Goal: Transaction & Acquisition: Purchase product/service

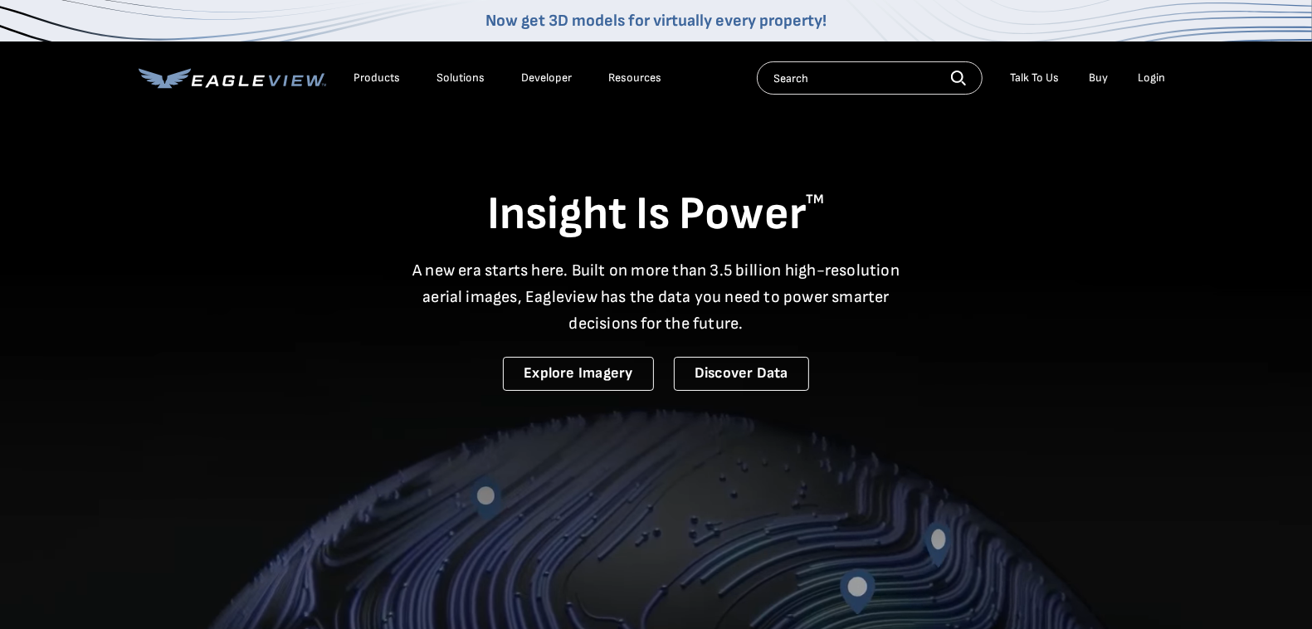
click at [1148, 73] on div "Login" at bounding box center [1151, 78] width 27 height 15
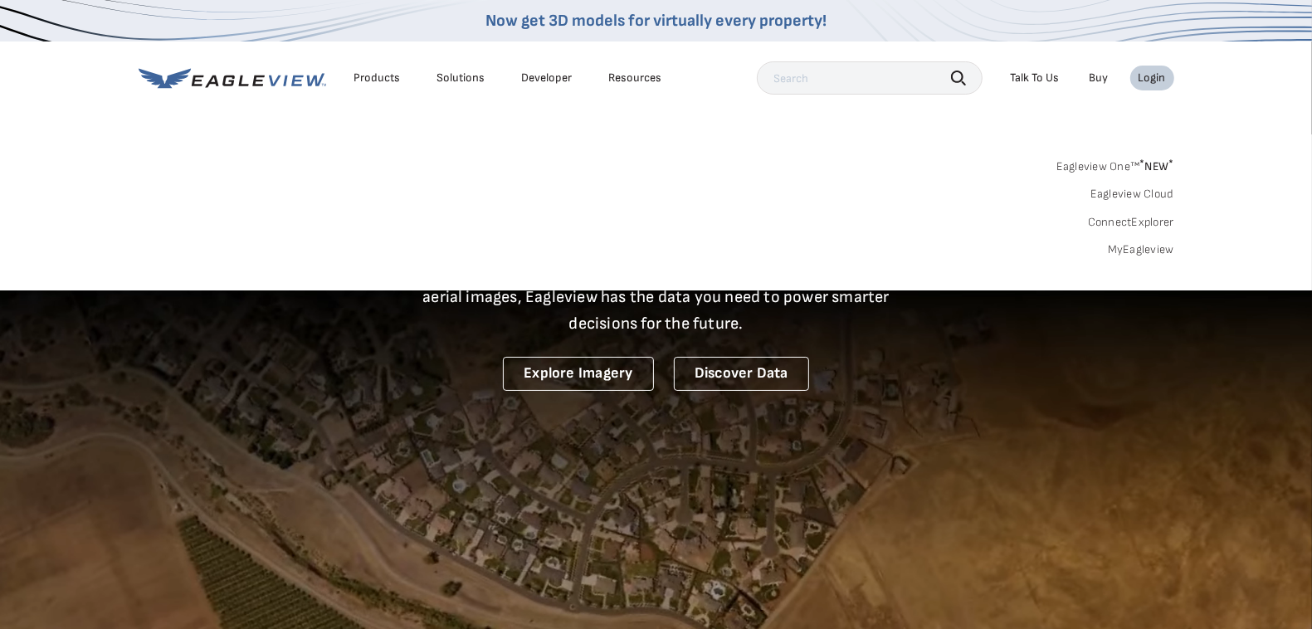
click at [1152, 255] on link "MyEagleview" at bounding box center [1141, 249] width 66 height 15
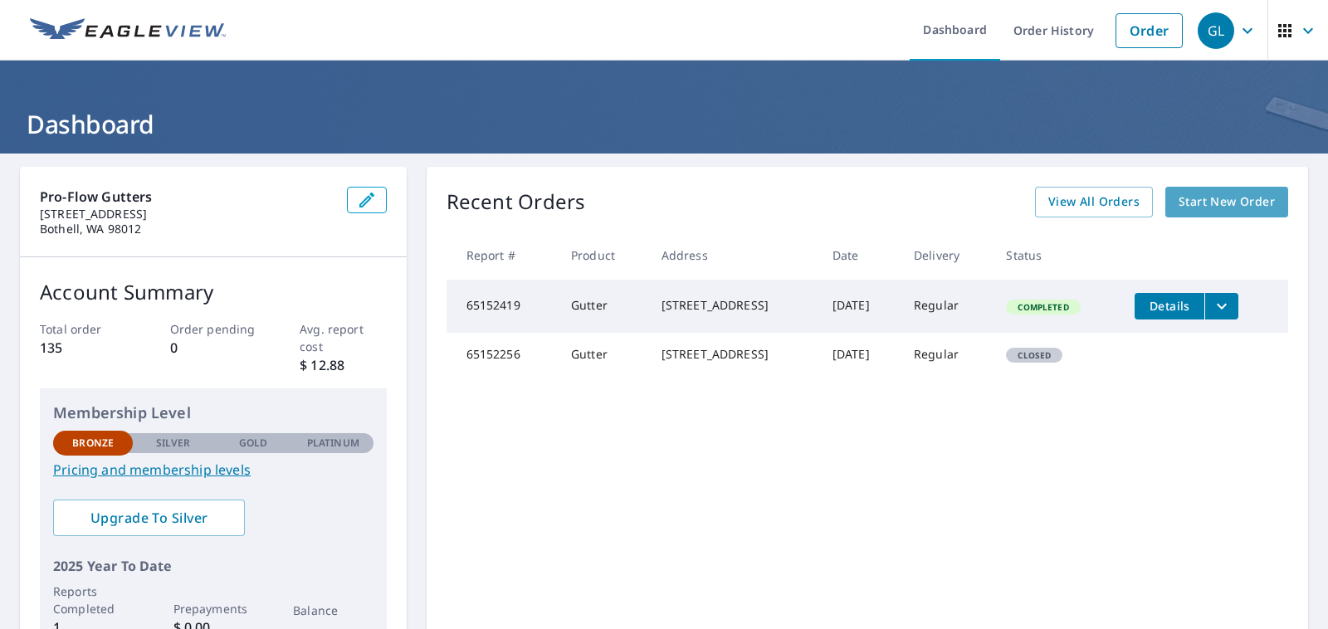
click at [1178, 192] on span "Start New Order" at bounding box center [1226, 202] width 96 height 21
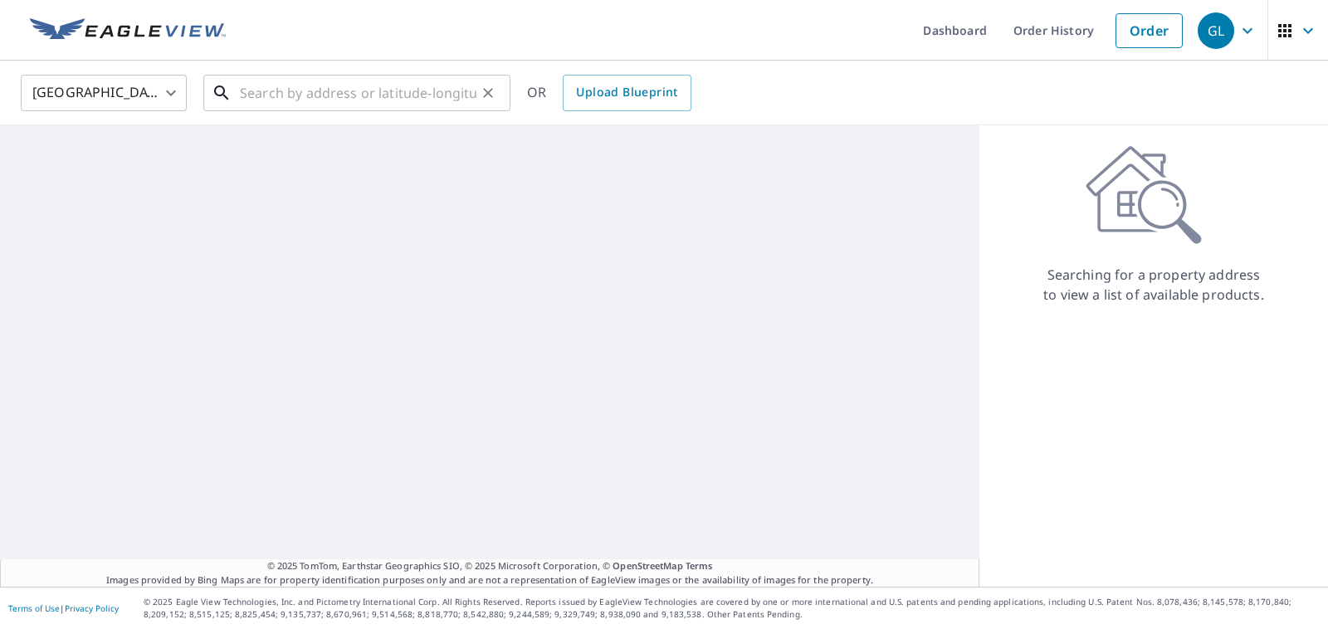
click at [270, 94] on input "text" at bounding box center [358, 93] width 236 height 46
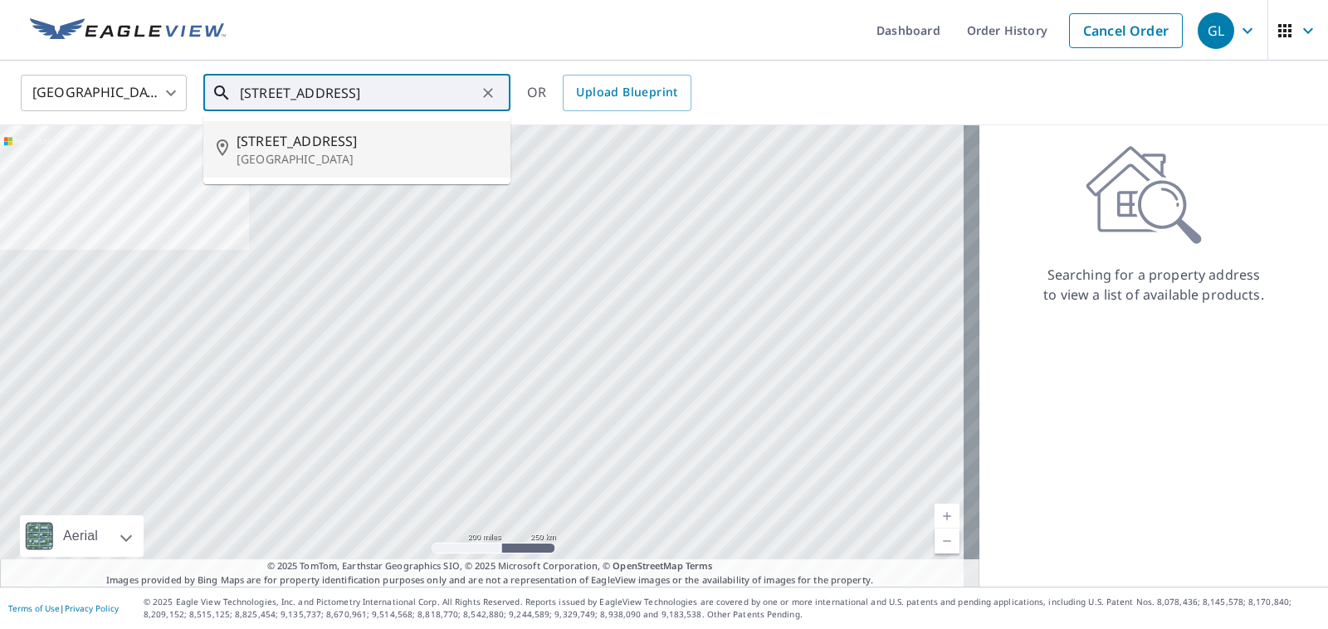
click at [255, 152] on p "Seattle, WA 98136" at bounding box center [366, 159] width 261 height 17
type input "5223 40th Ave SW Seattle, WA 98136"
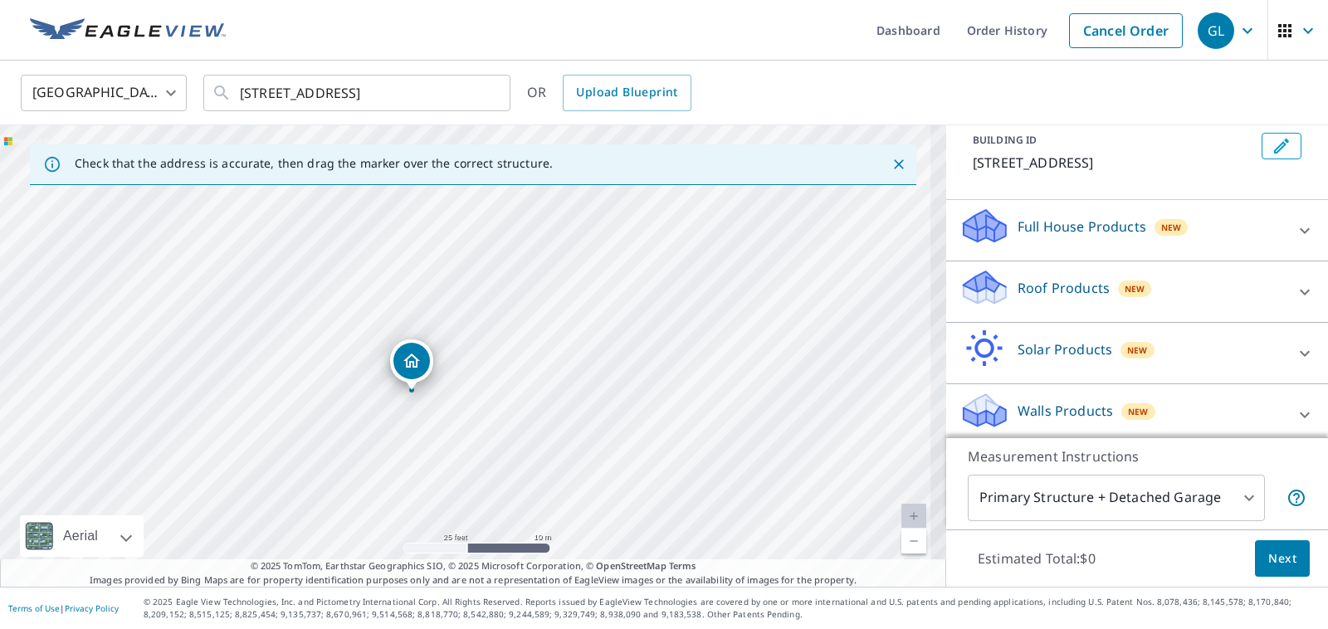
scroll to position [106, 0]
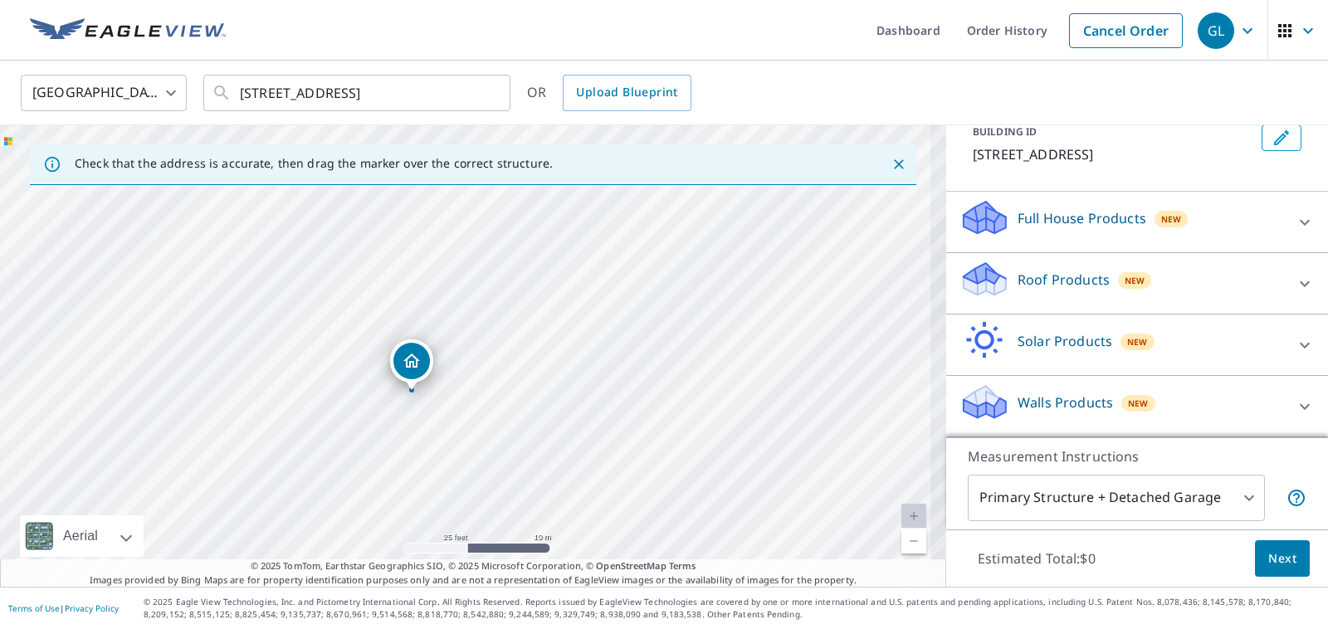
click at [1279, 560] on span "Next" at bounding box center [1282, 559] width 28 height 21
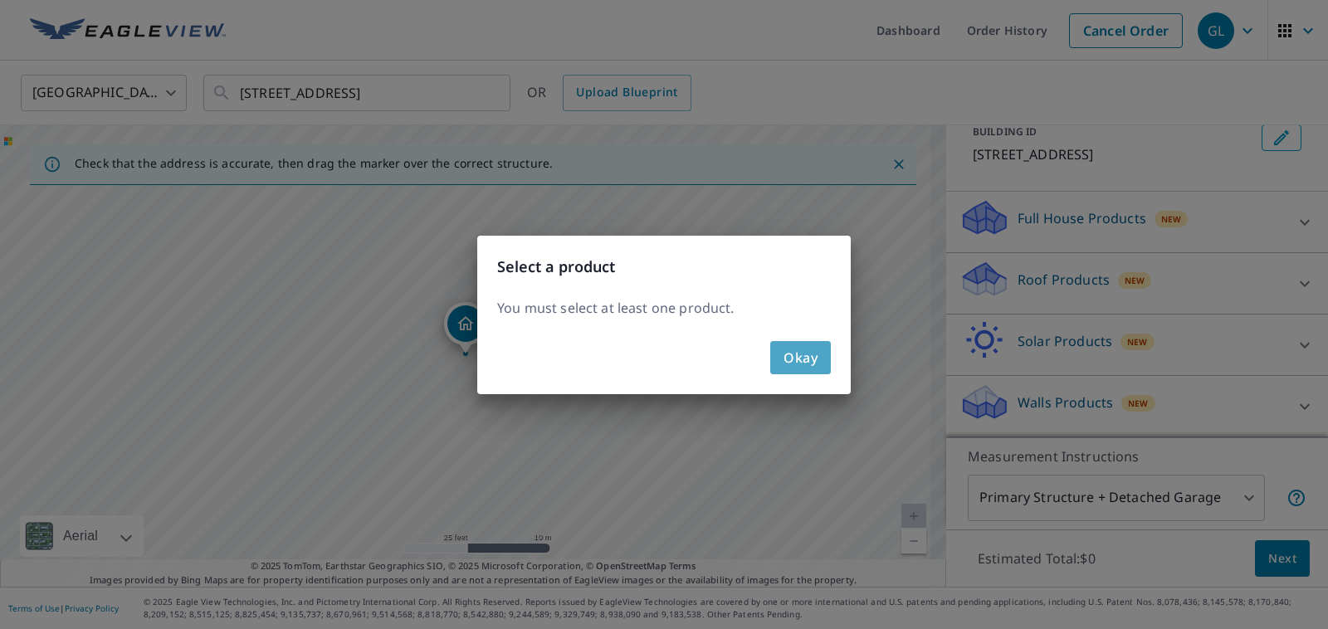
click at [799, 358] on span "Okay" at bounding box center [800, 357] width 34 height 23
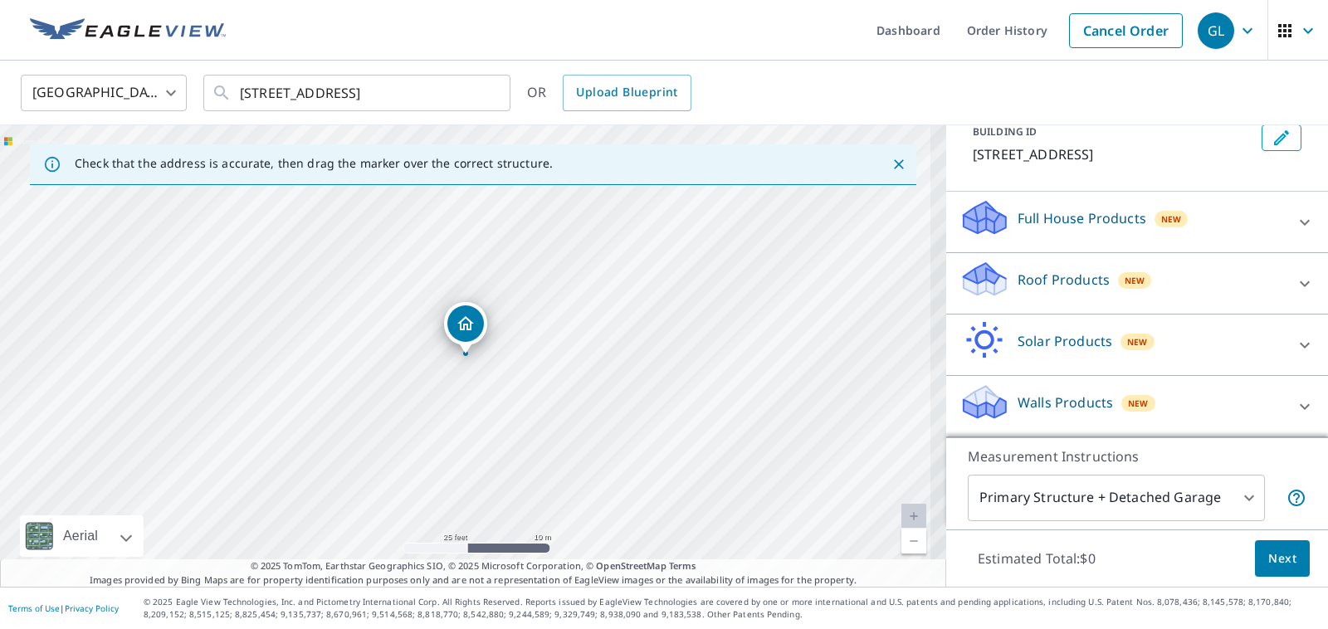
click at [465, 328] on icon "Dropped pin, building 1, Residential property, 5223 40th Ave SW Seattle, WA 981…" at bounding box center [466, 324] width 20 height 20
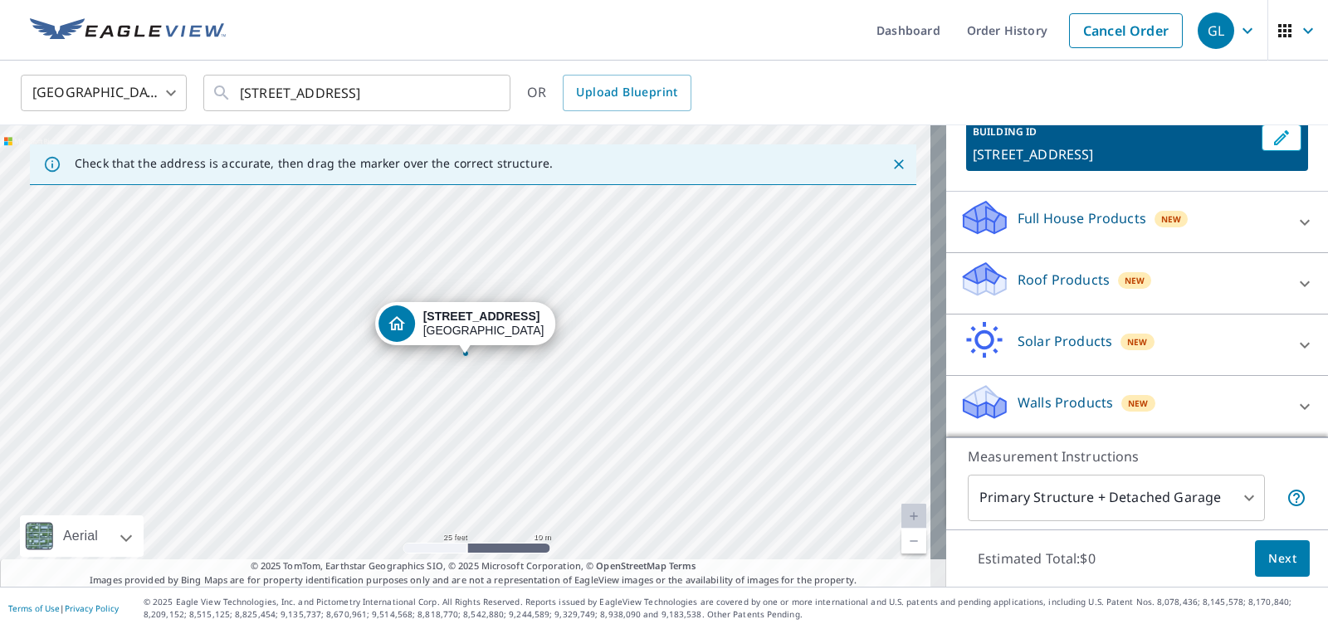
click at [1282, 563] on button "Next" at bounding box center [1282, 558] width 55 height 37
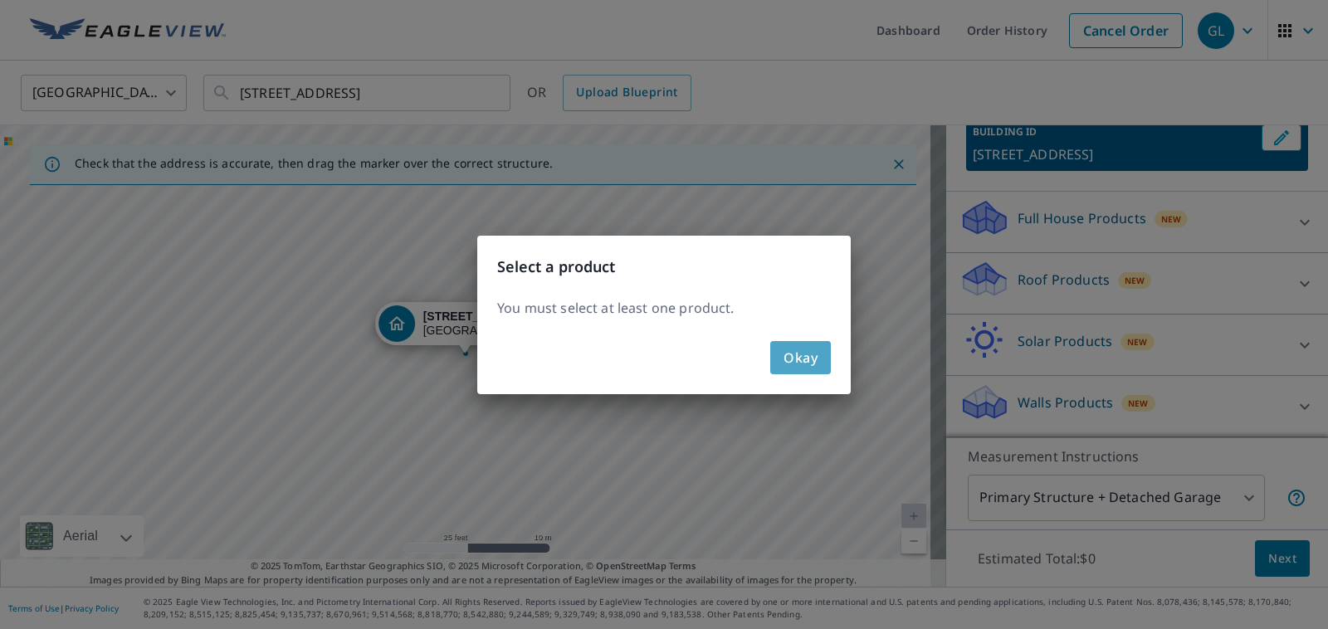
click at [778, 349] on button "Okay" at bounding box center [800, 357] width 61 height 33
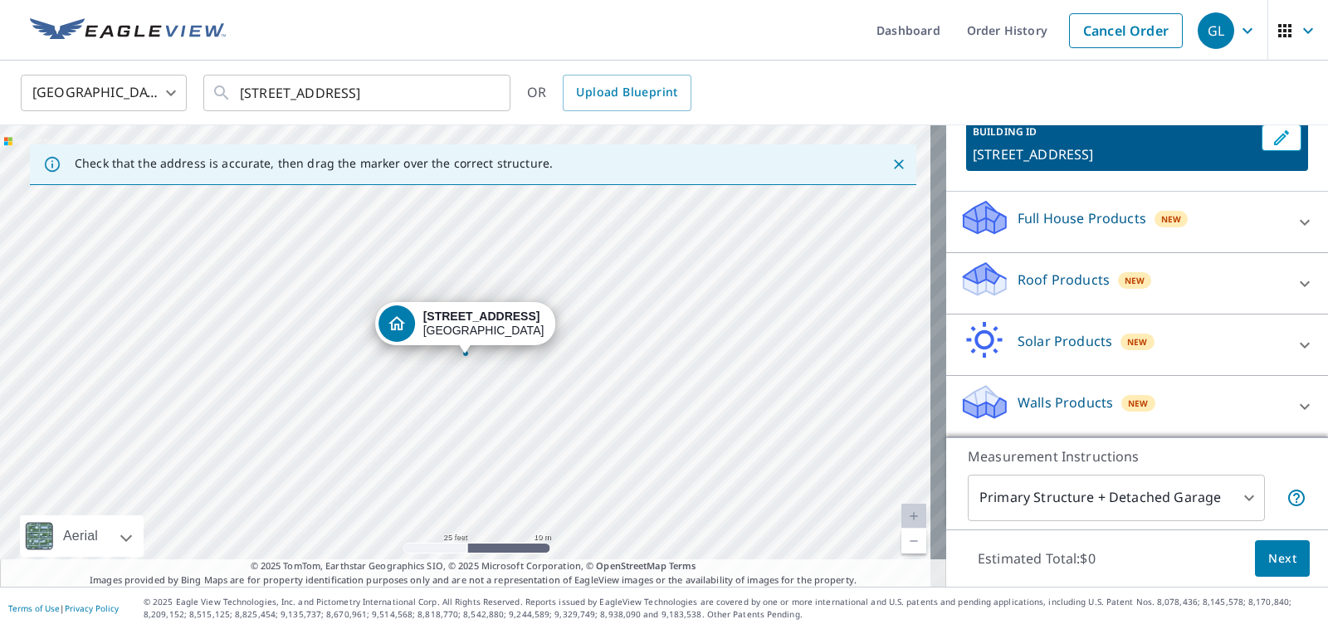
scroll to position [0, 0]
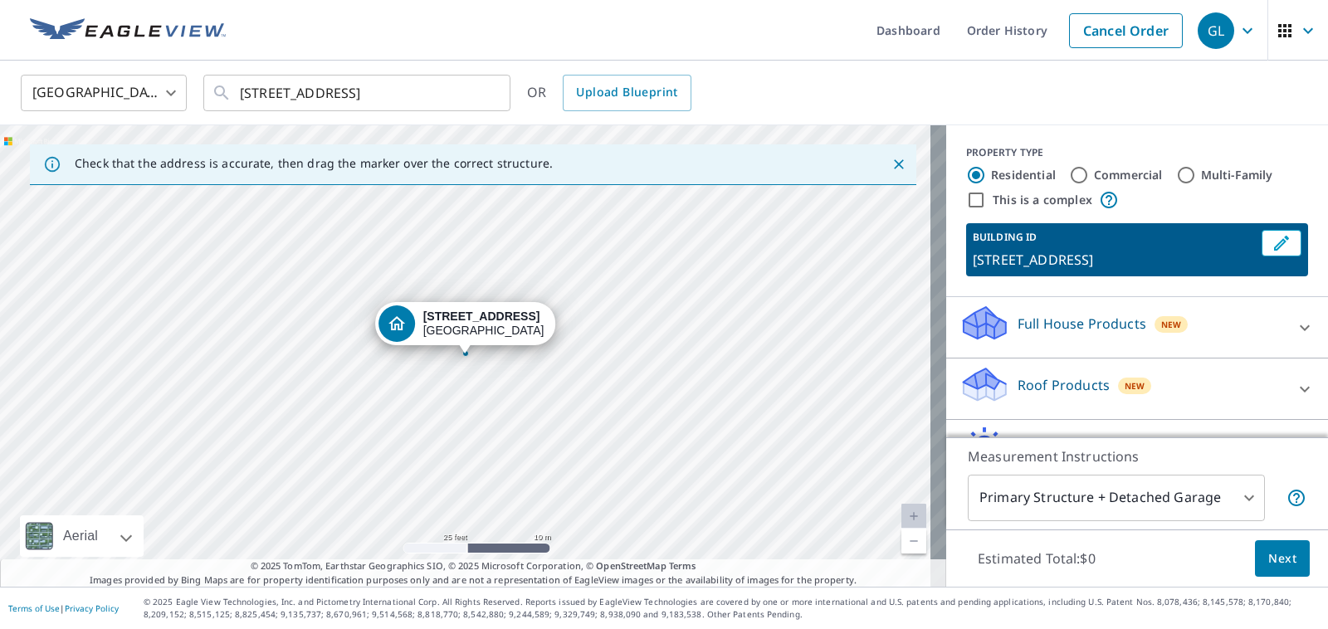
click at [1054, 334] on div "Full House Products New" at bounding box center [1121, 327] width 325 height 47
click at [1022, 178] on label "Residential" at bounding box center [1023, 175] width 65 height 17
click at [986, 178] on input "Residential" at bounding box center [976, 175] width 20 height 20
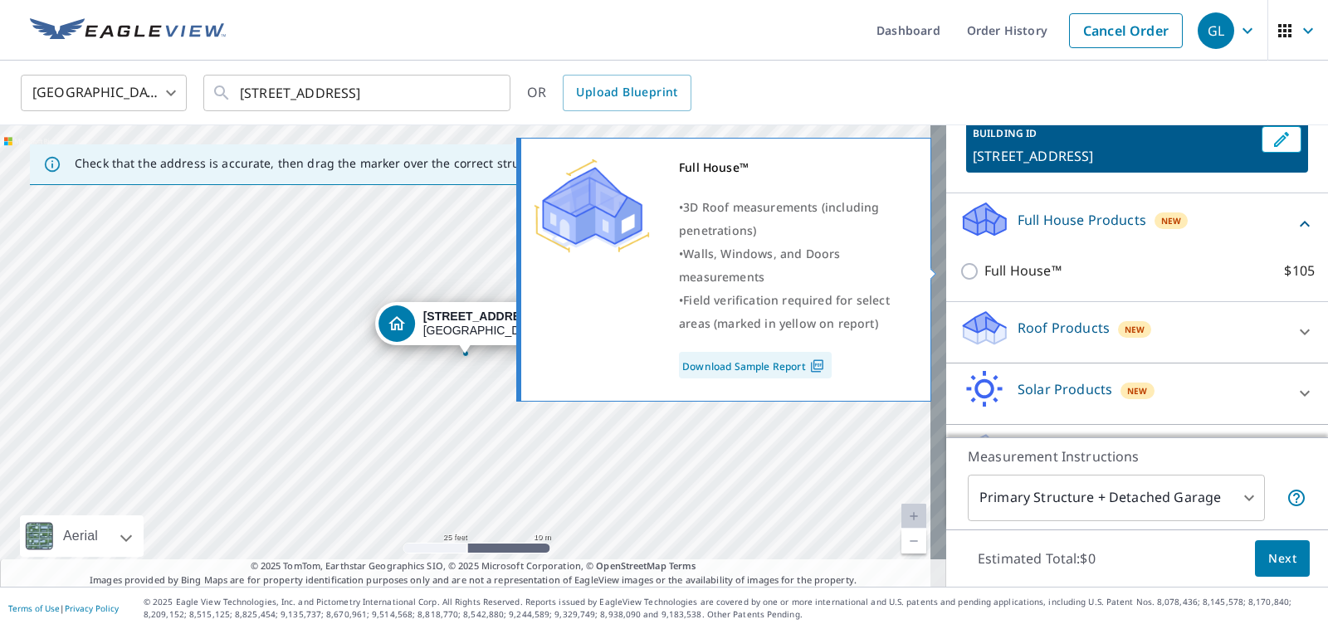
scroll to position [154, 0]
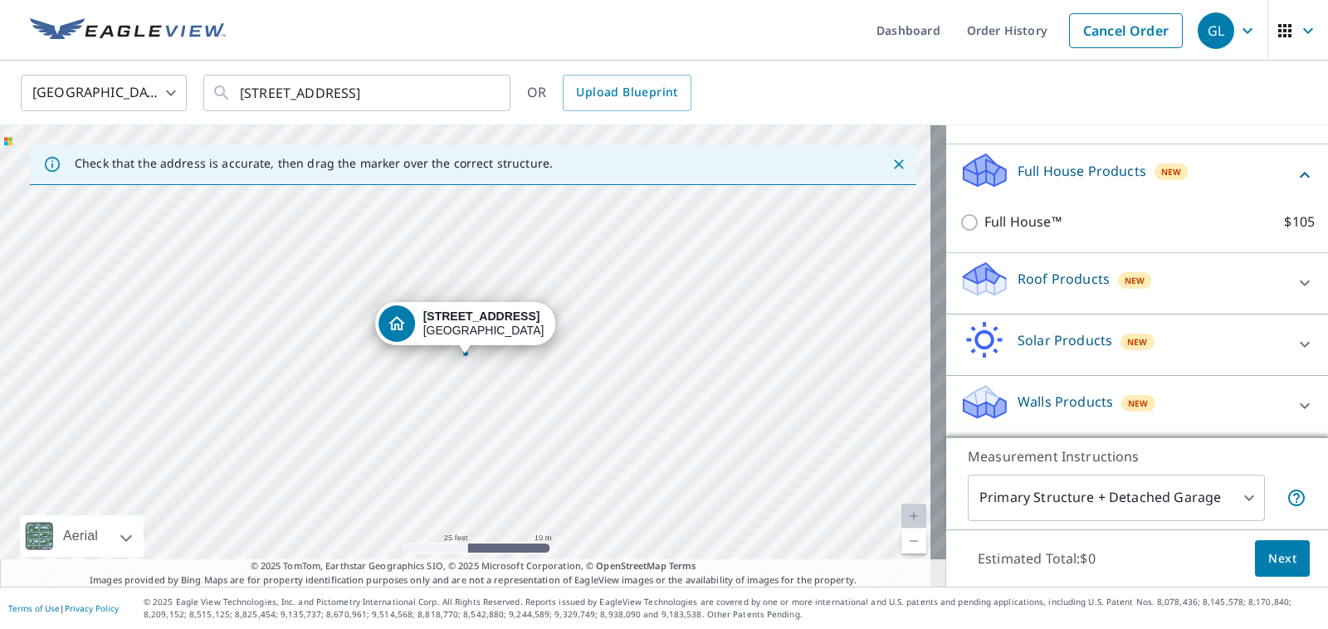
click at [1064, 272] on p "Roof Products" at bounding box center [1063, 279] width 92 height 20
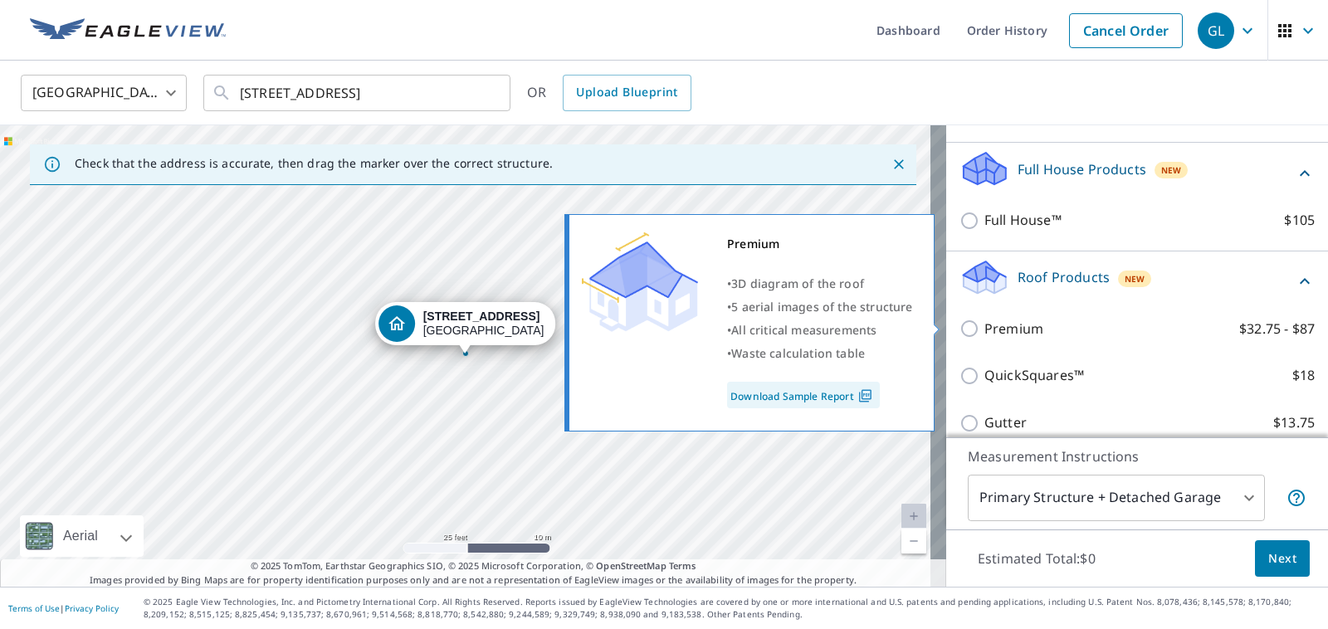
scroll to position [344, 0]
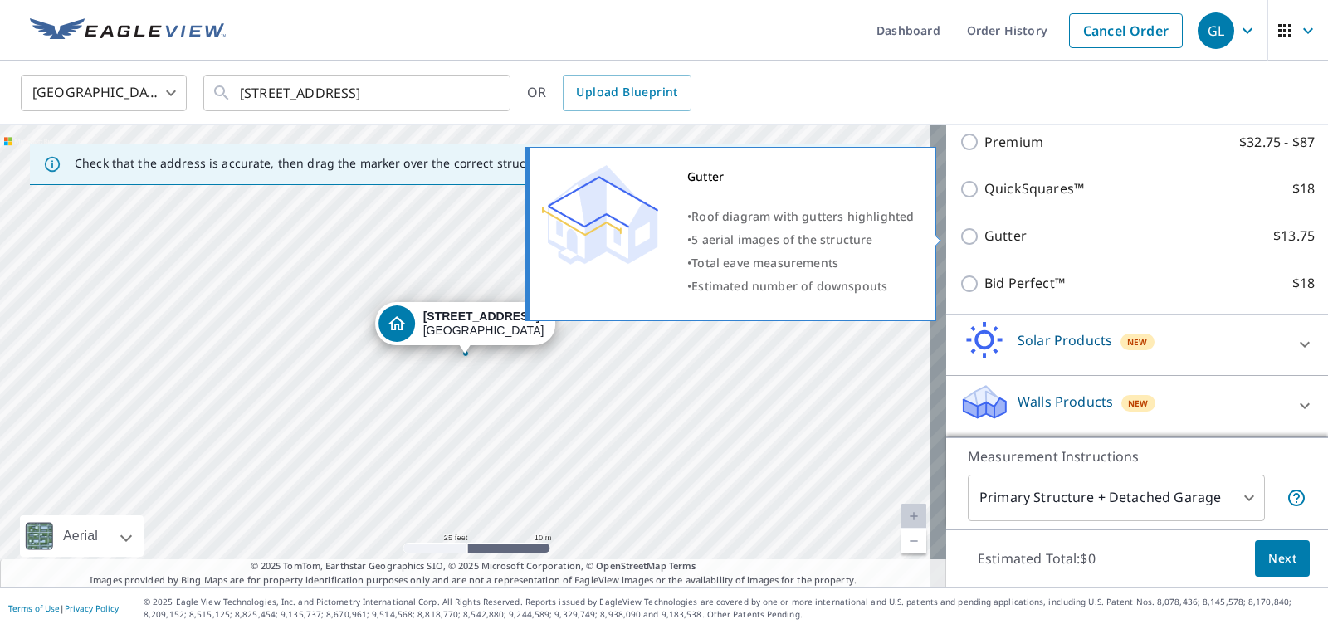
click at [984, 243] on p "Gutter" at bounding box center [1005, 236] width 42 height 21
click at [981, 243] on input "Gutter $13.75" at bounding box center [971, 237] width 25 height 20
checkbox input "true"
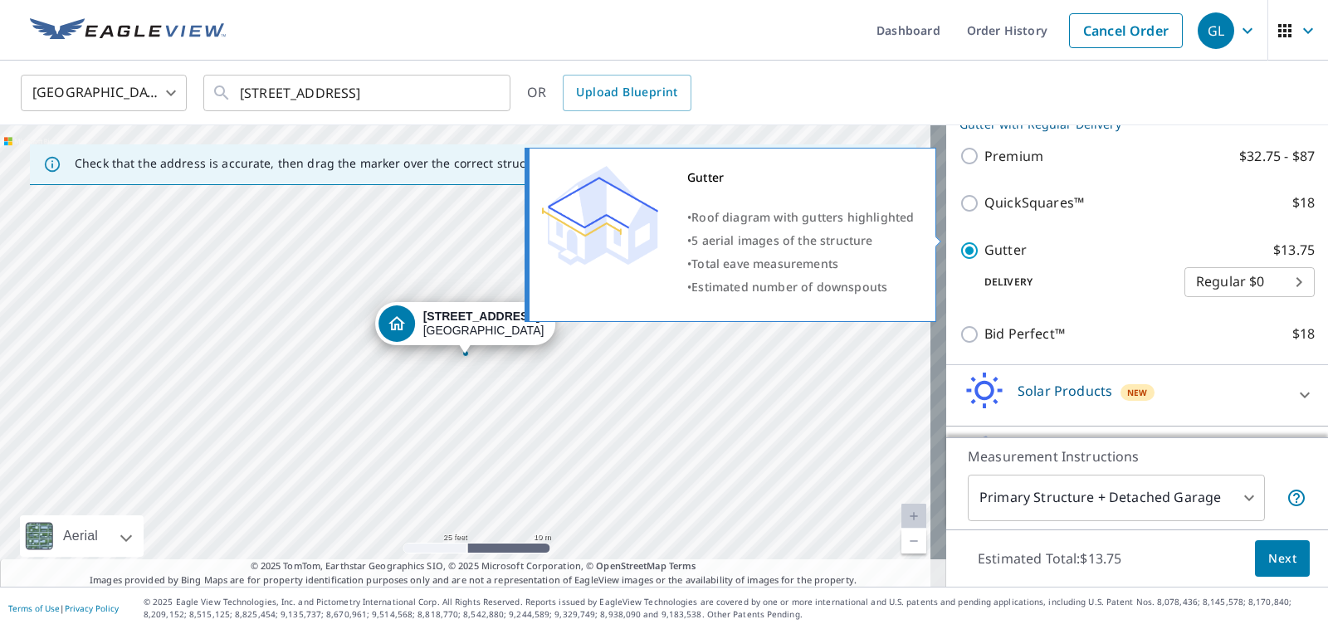
scroll to position [361, 0]
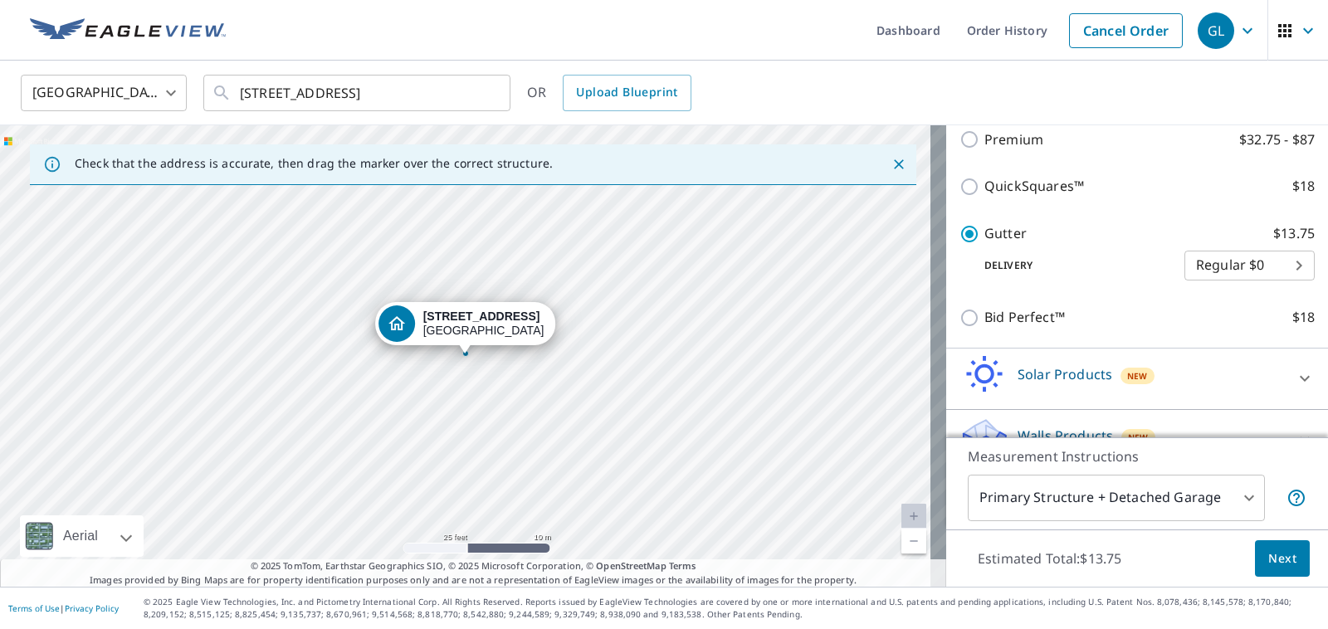
click at [984, 267] on p "Delivery" at bounding box center [1071, 265] width 225 height 15
click at [1213, 268] on body "GL GL Dashboard Order History Cancel Order GL United States US ​ 5223 40th Ave …" at bounding box center [664, 314] width 1328 height 629
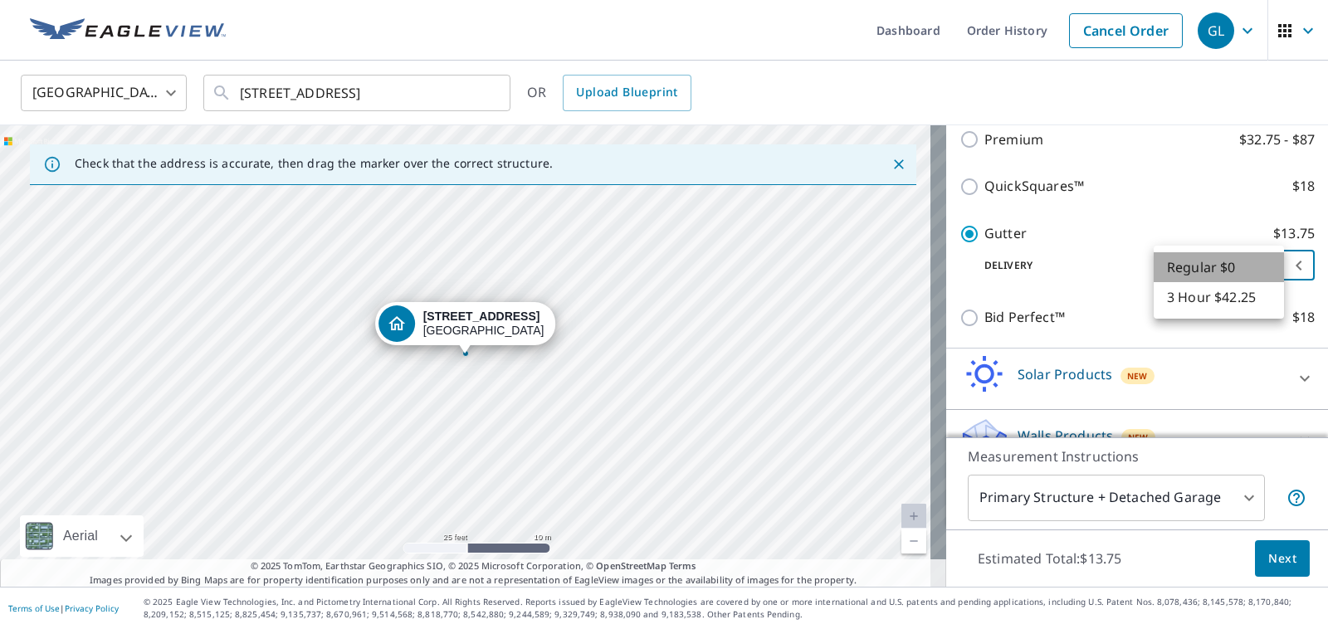
click at [1213, 268] on li "Regular $0" at bounding box center [1218, 267] width 130 height 30
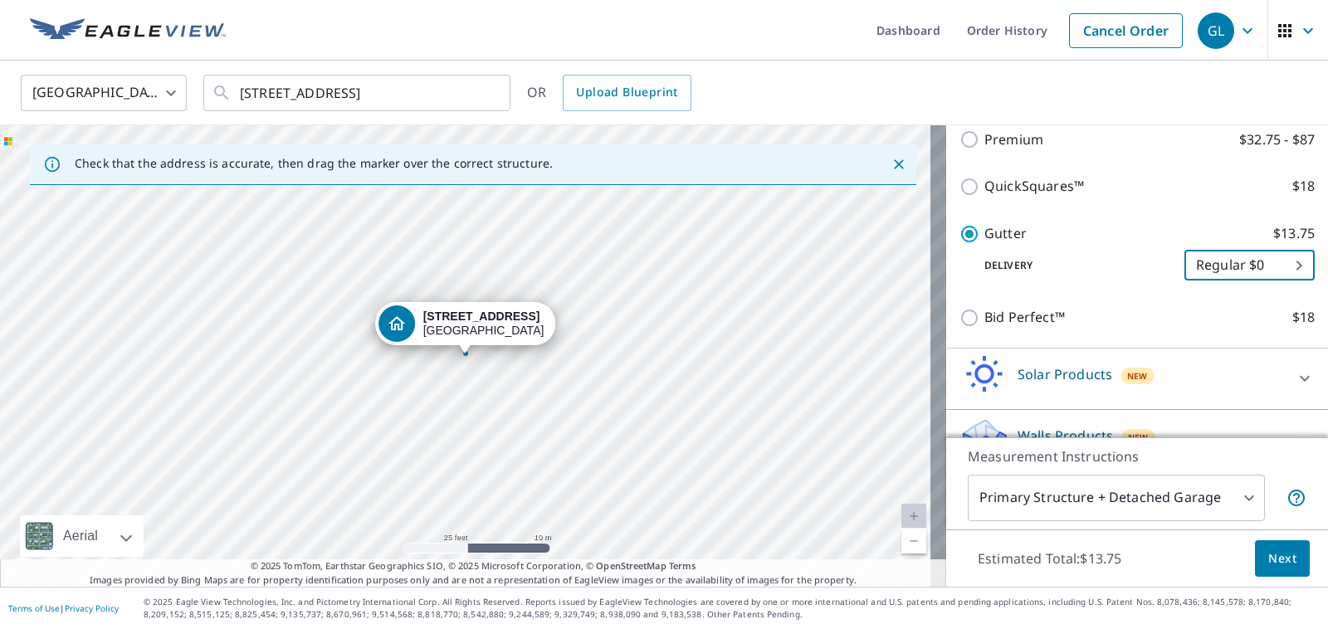
click at [1051, 271] on p "Delivery" at bounding box center [1071, 265] width 225 height 15
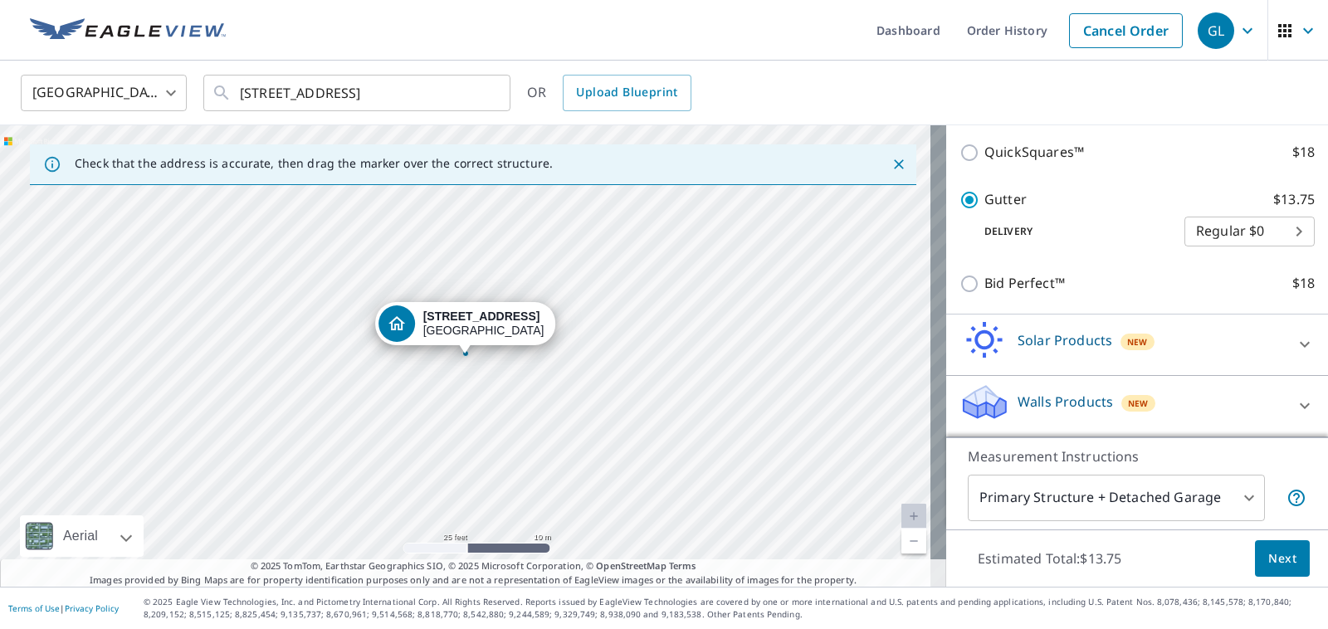
click at [1255, 558] on button "Next" at bounding box center [1282, 558] width 55 height 37
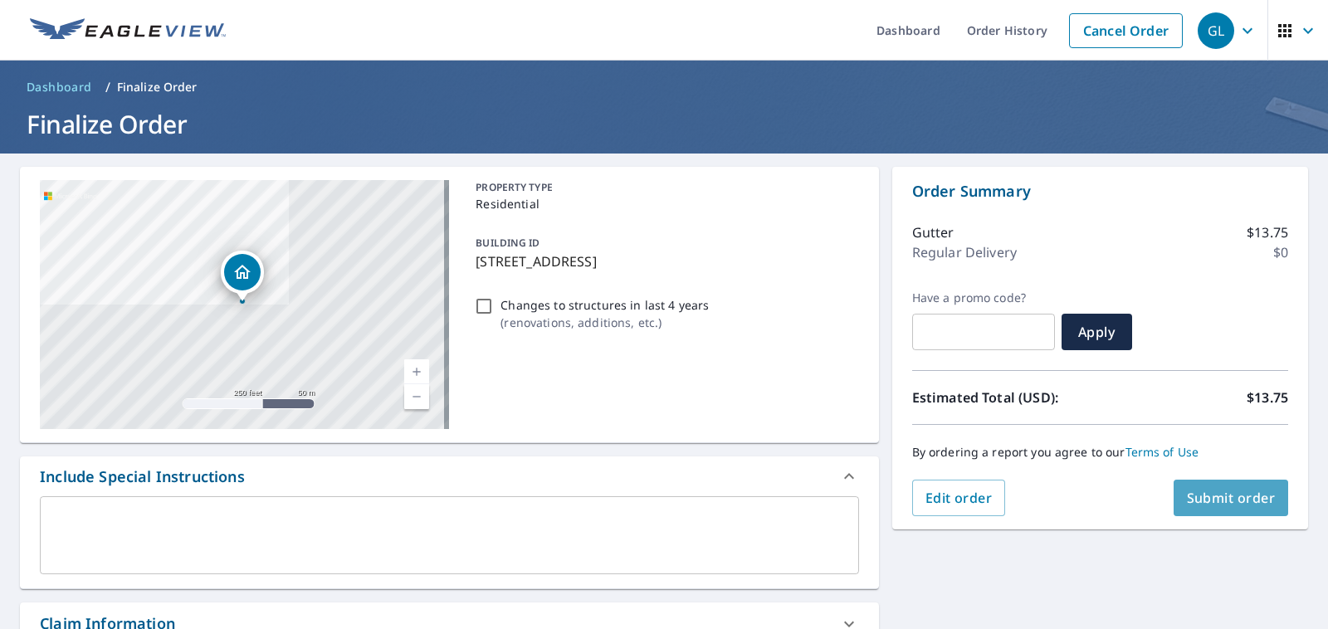
click at [1210, 507] on span "Submit order" at bounding box center [1231, 498] width 89 height 18
checkbox input "true"
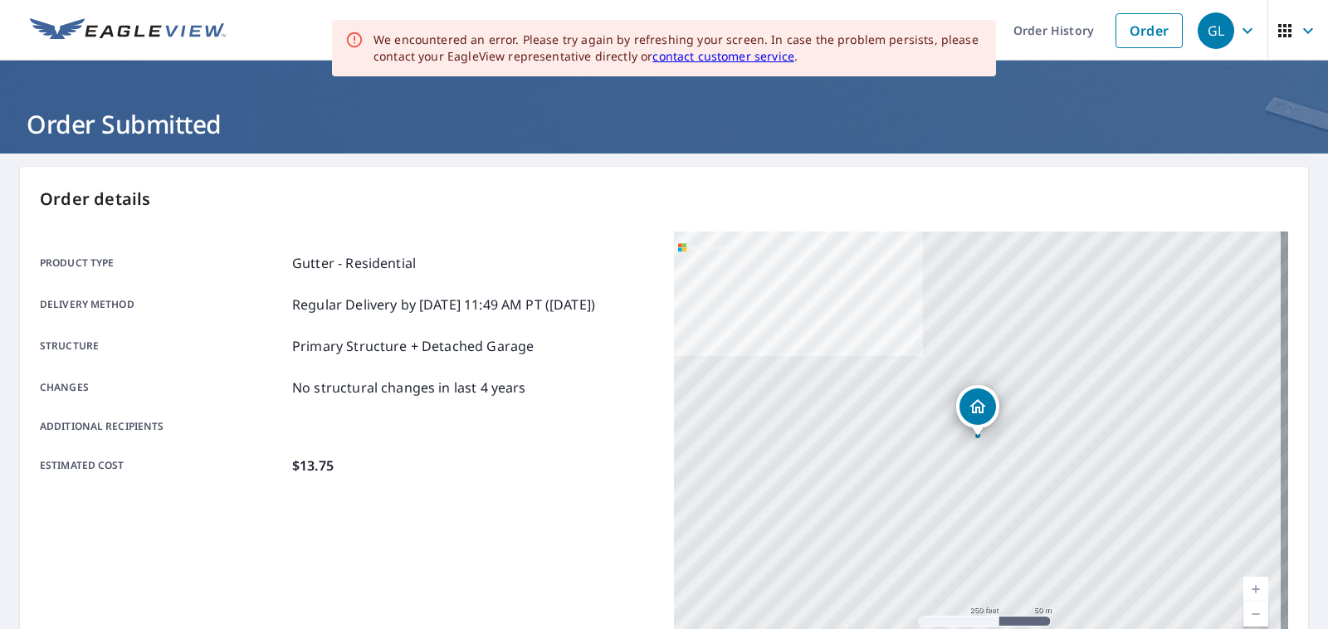
click at [699, 59] on link "contact customer service" at bounding box center [723, 56] width 142 height 16
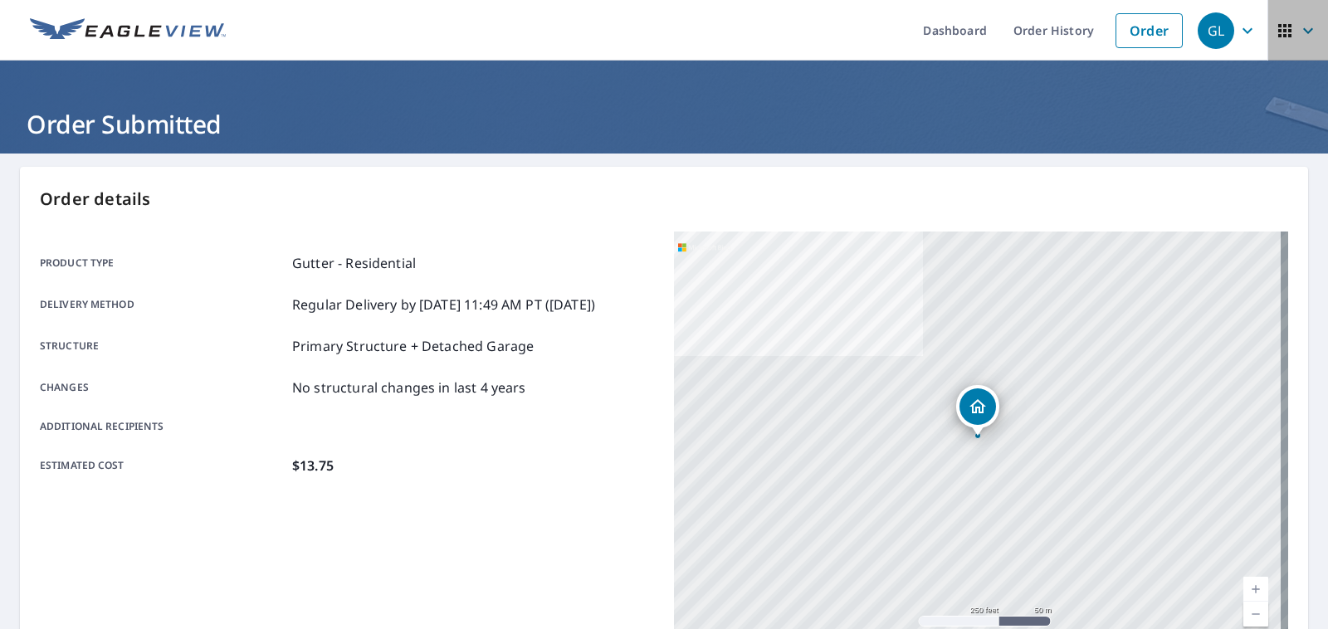
click at [1298, 39] on icon "button" at bounding box center [1308, 31] width 20 height 20
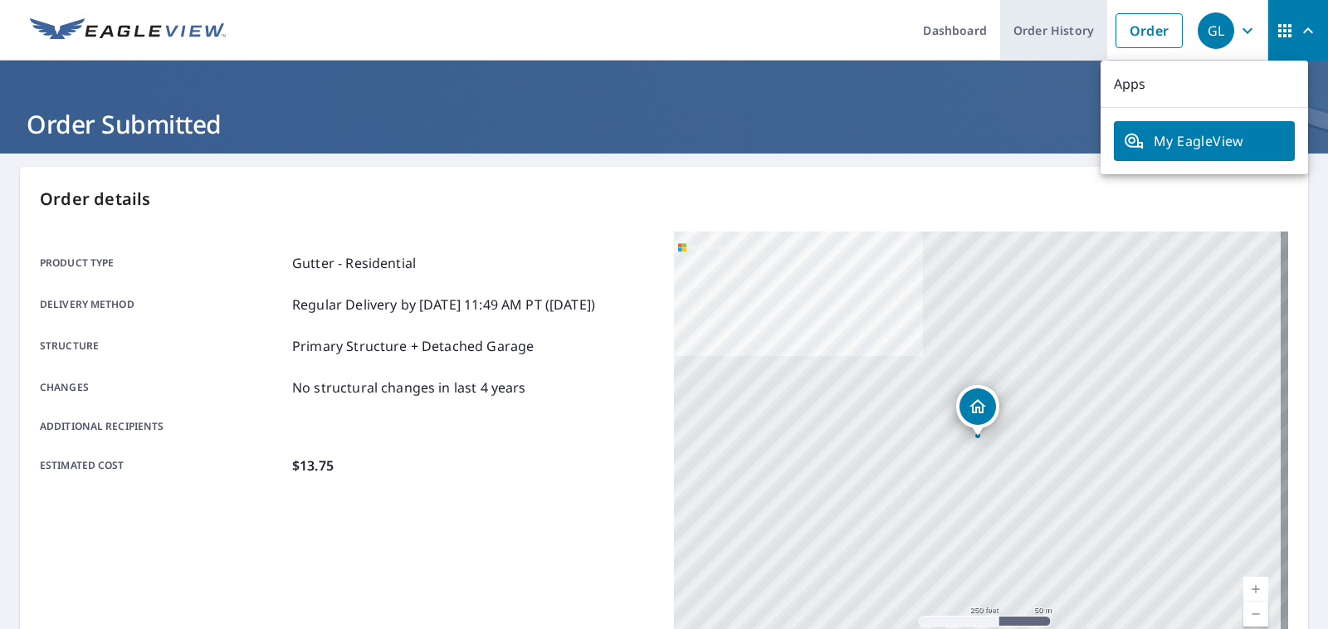
click at [1058, 26] on link "Order History" at bounding box center [1053, 30] width 107 height 61
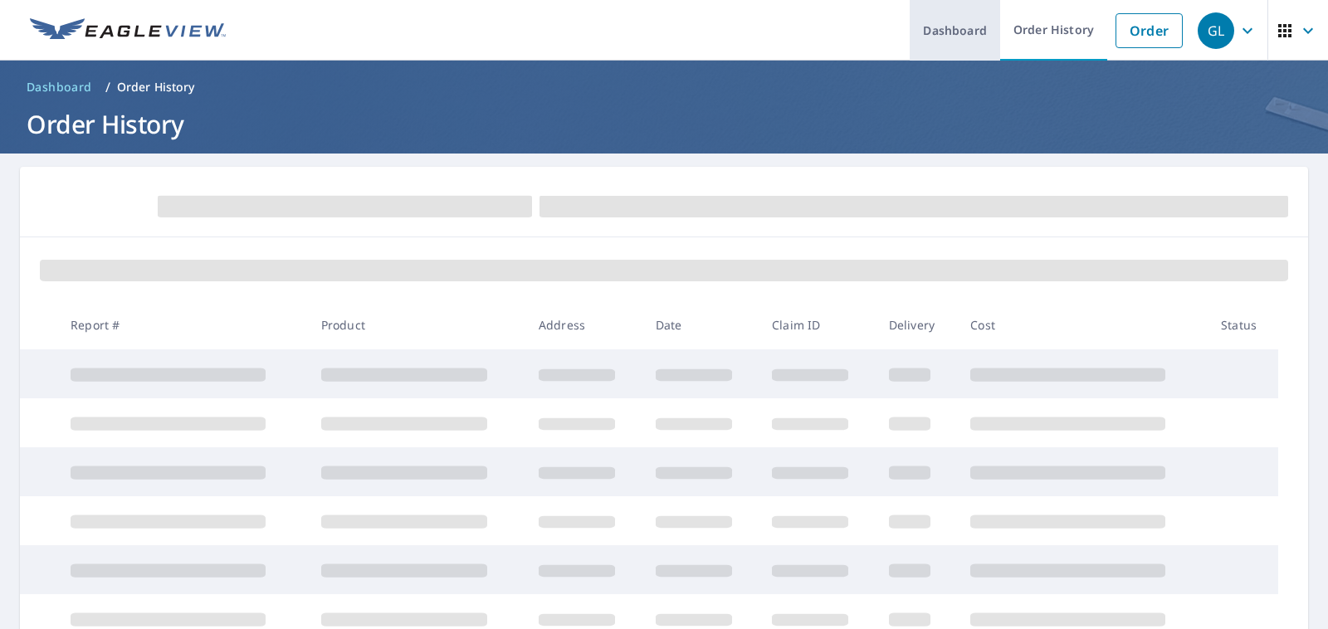
click at [965, 26] on link "Dashboard" at bounding box center [954, 30] width 90 height 61
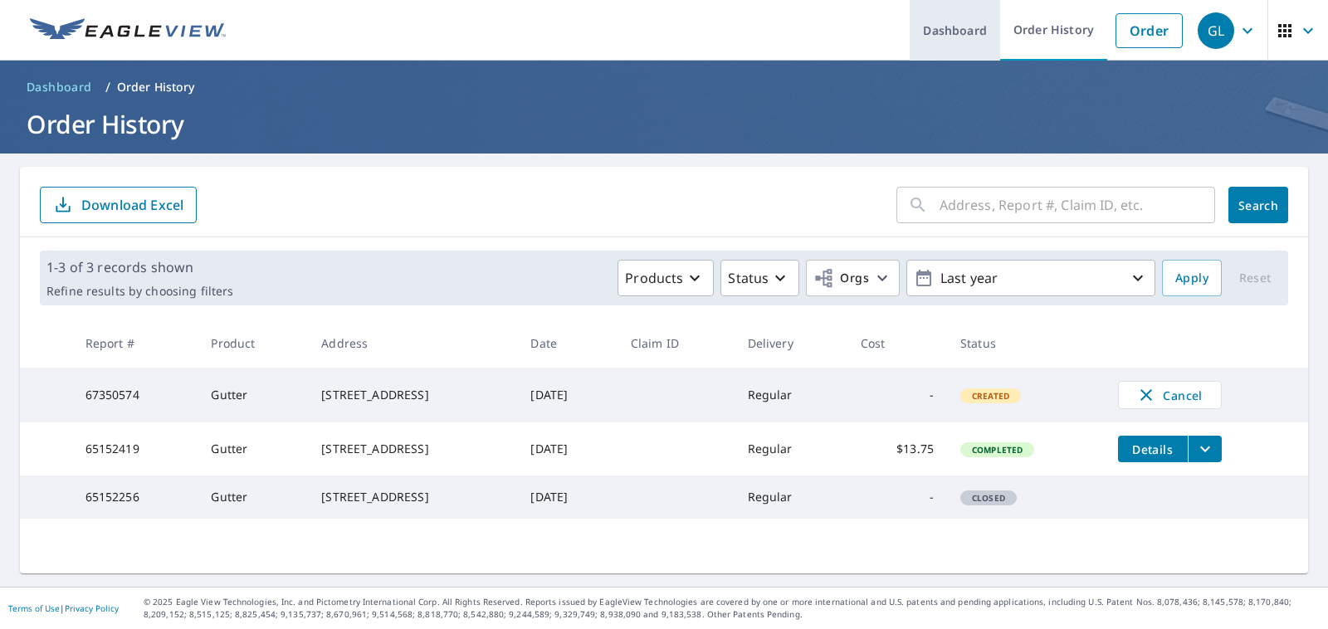
click at [964, 22] on link "Dashboard" at bounding box center [954, 30] width 90 height 61
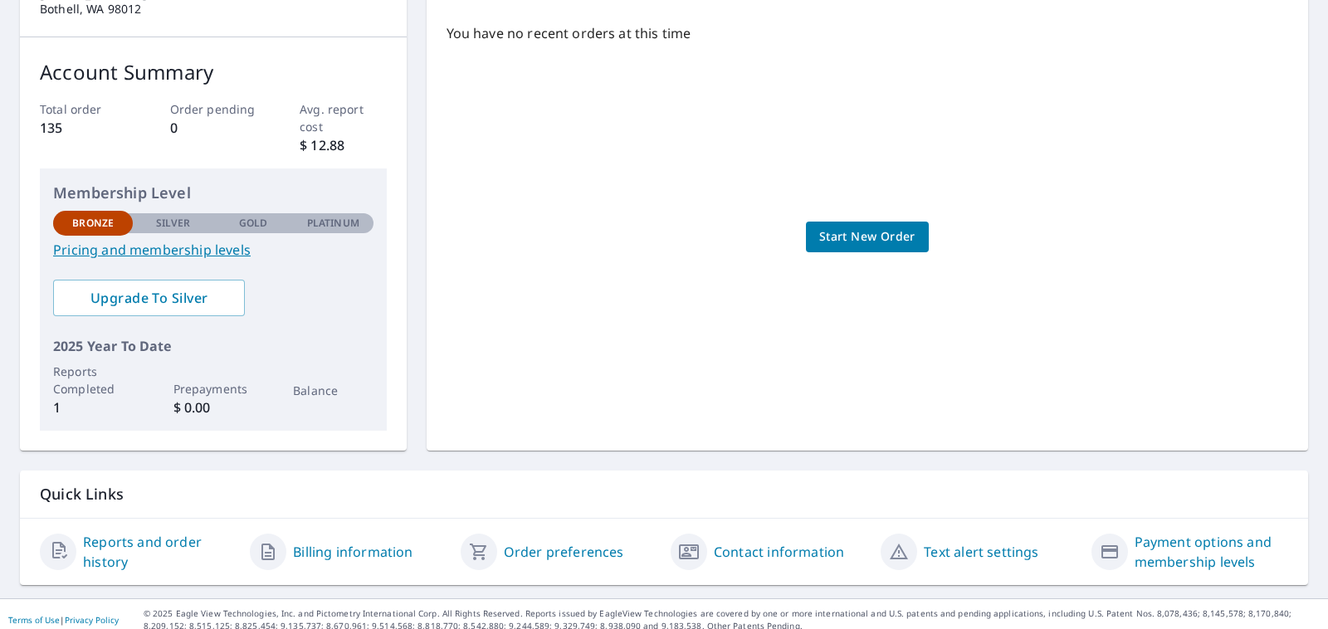
scroll to position [231, 0]
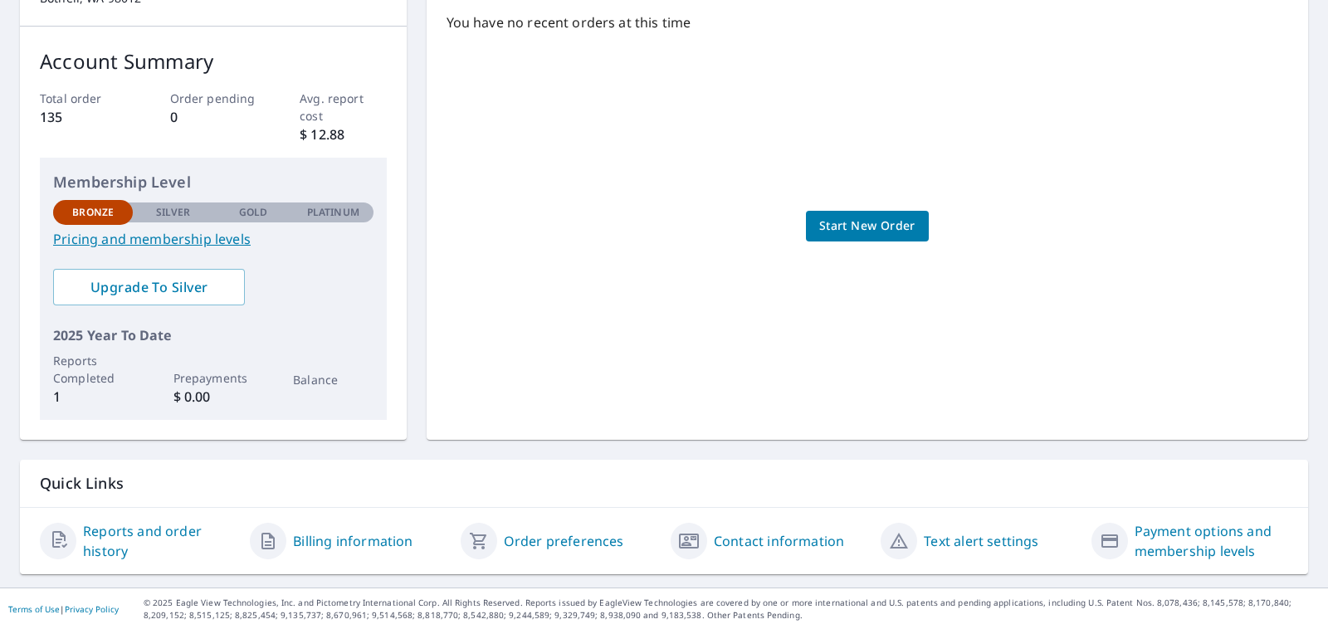
click at [1146, 534] on link "Payment options and membership levels" at bounding box center [1211, 541] width 154 height 40
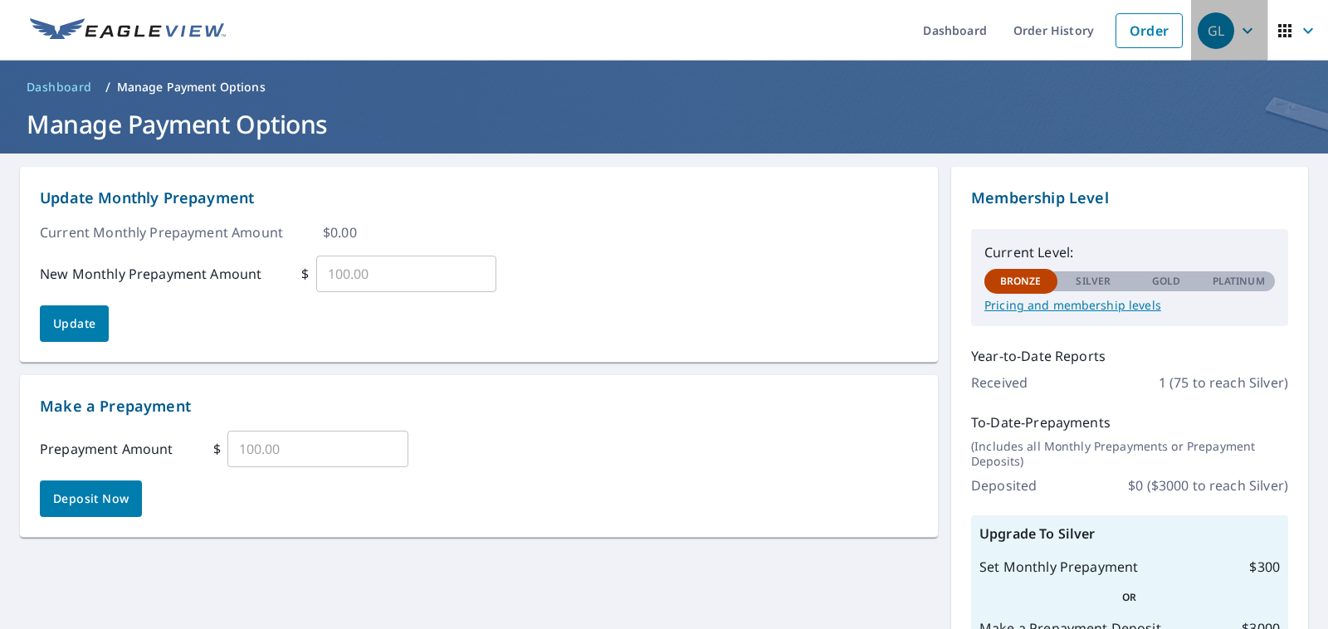
click at [1213, 22] on div "GL" at bounding box center [1215, 30] width 37 height 37
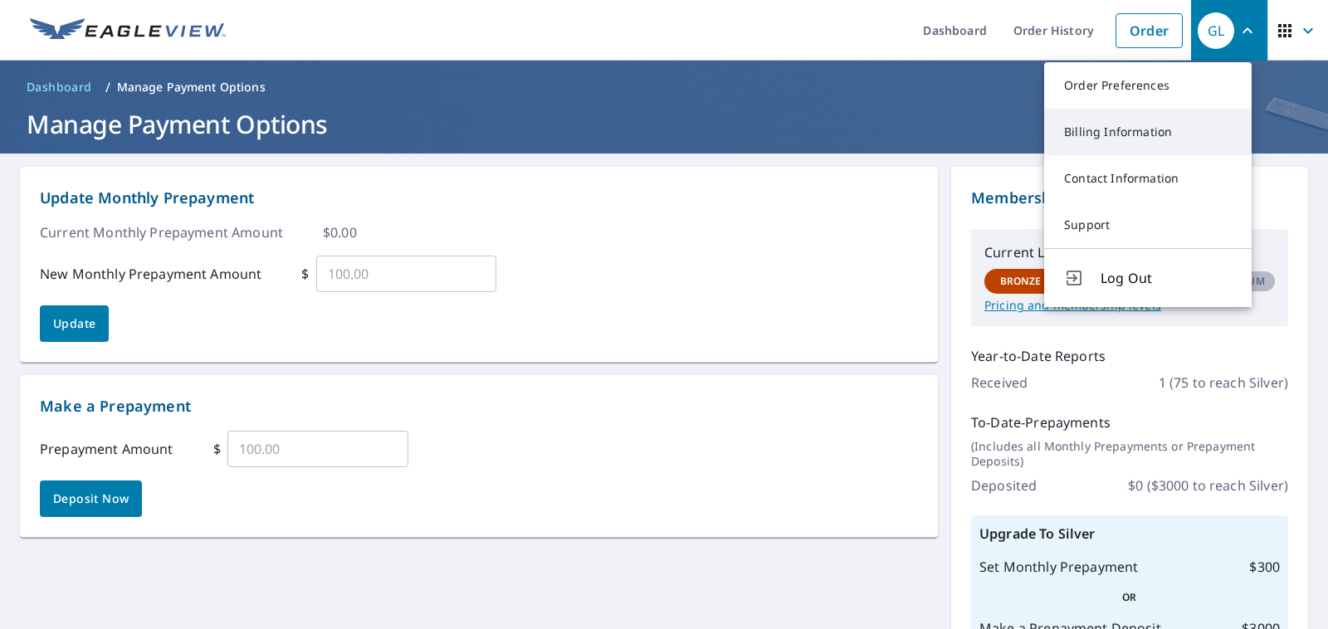
click at [1173, 130] on link "Billing Information" at bounding box center [1147, 132] width 207 height 46
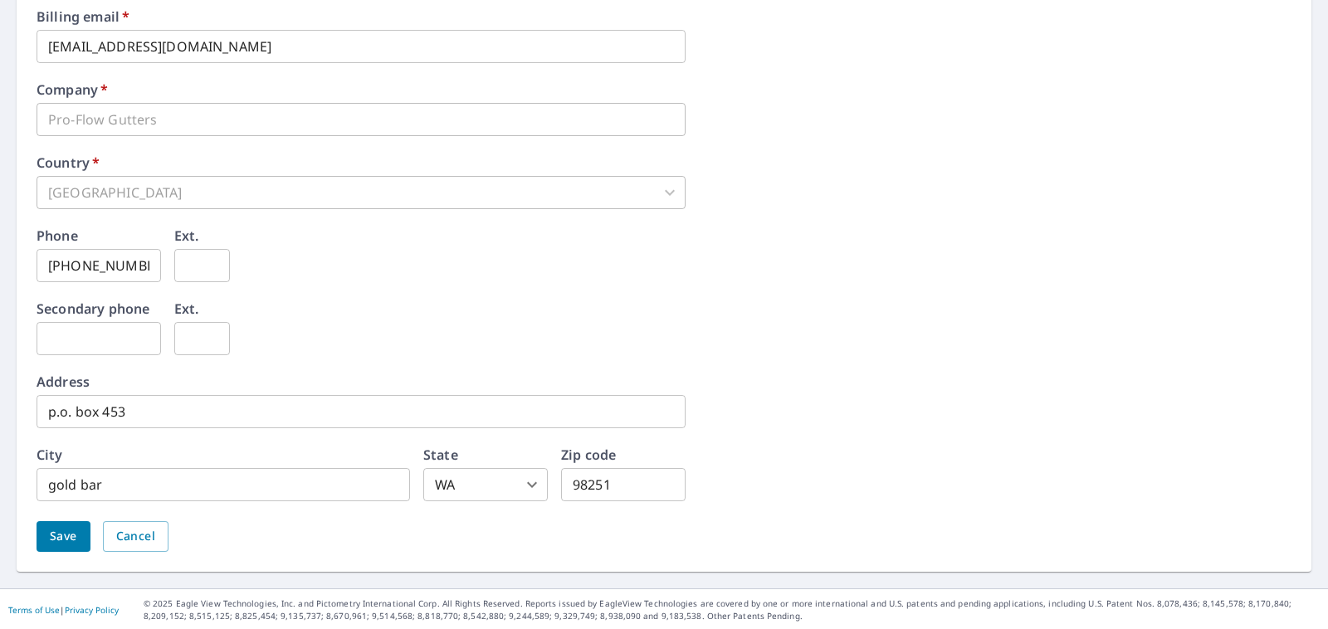
scroll to position [139, 0]
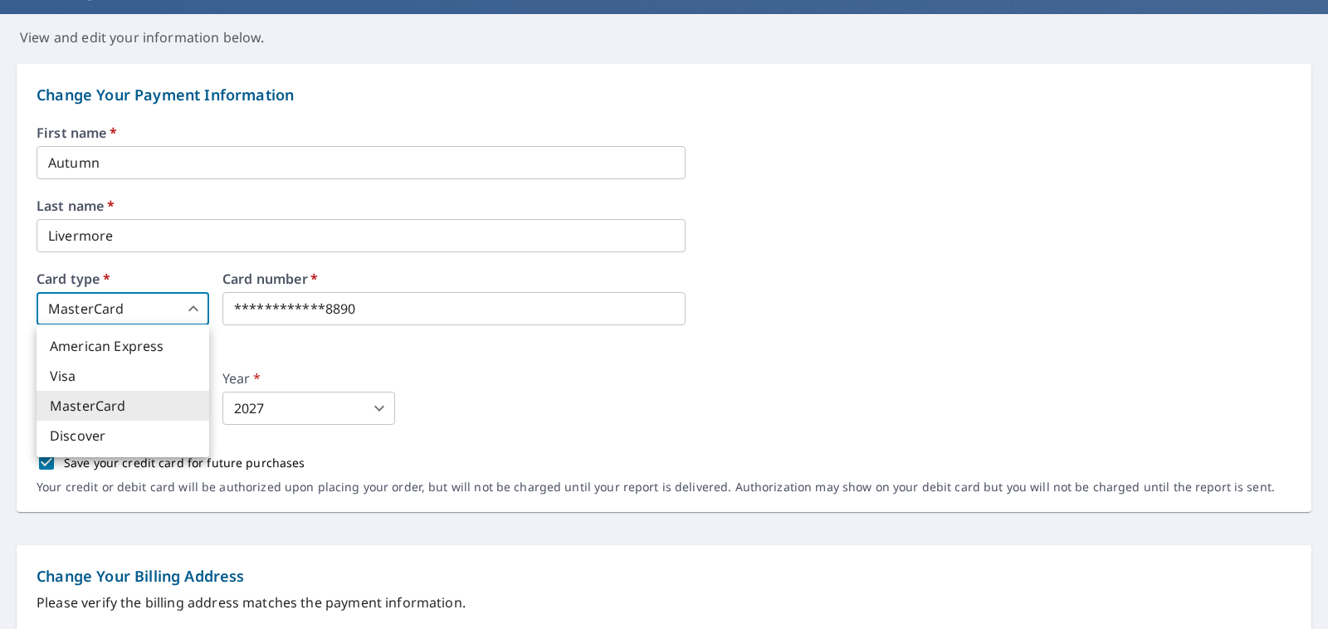
click at [197, 303] on body "**********" at bounding box center [664, 314] width 1328 height 629
click at [840, 288] on div at bounding box center [664, 314] width 1328 height 629
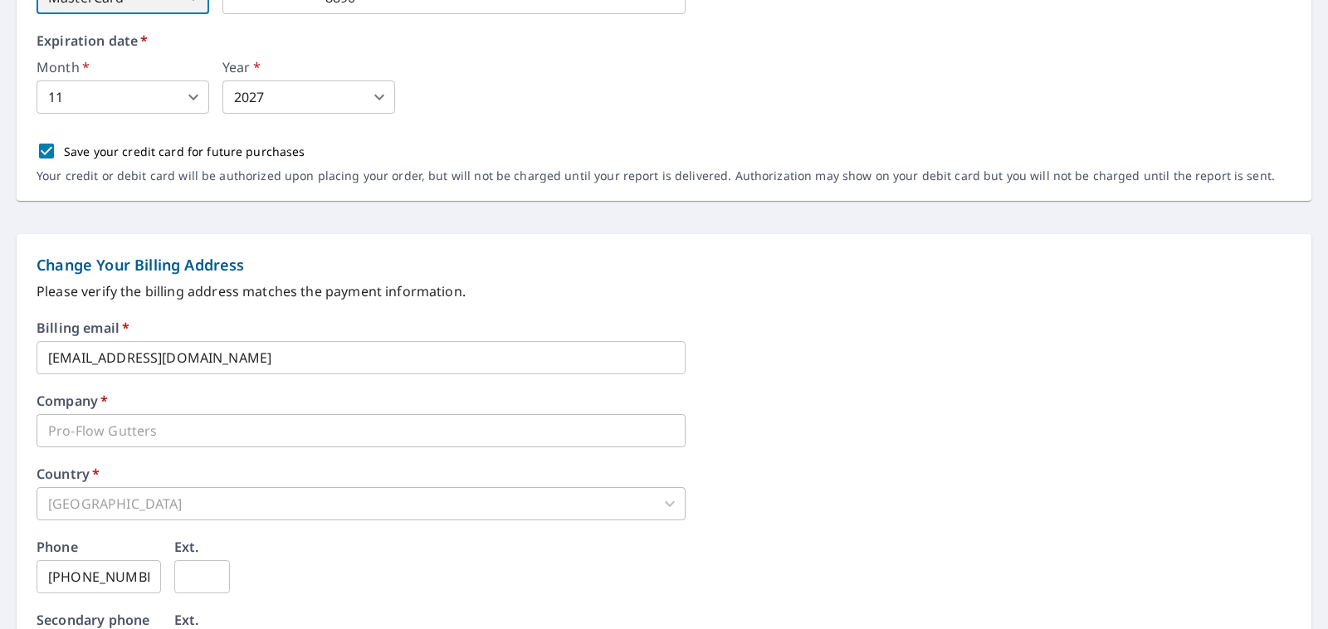
scroll to position [762, 0]
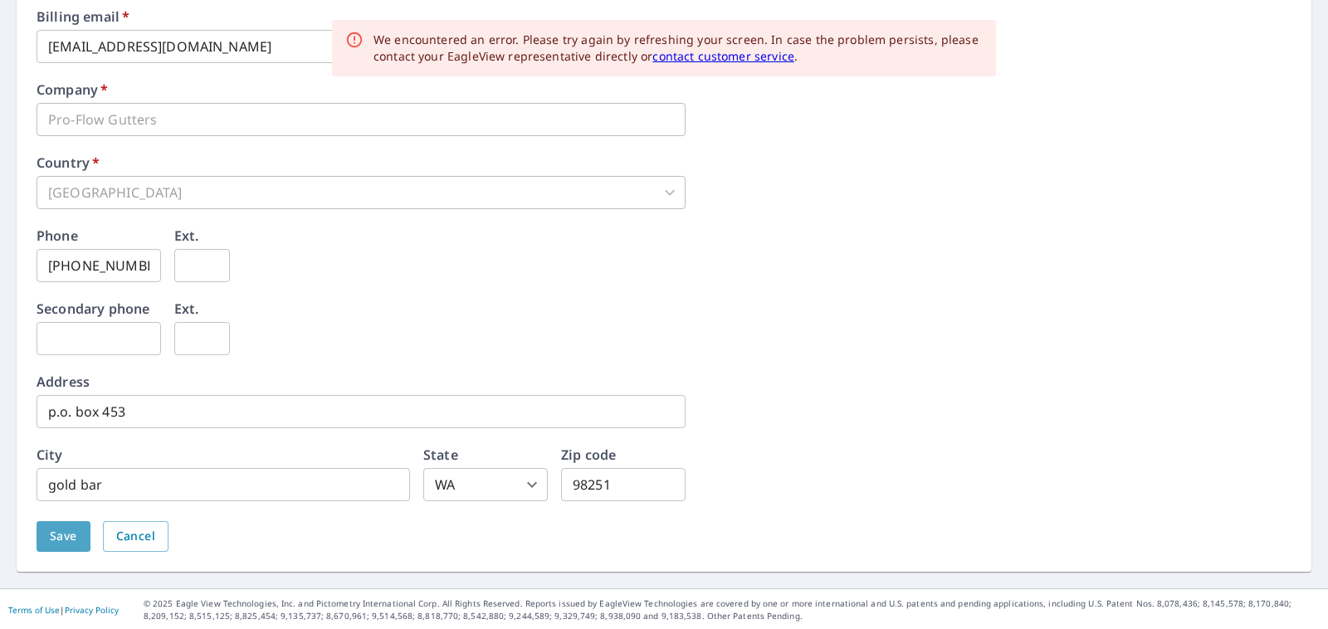
click at [47, 542] on button "Save" at bounding box center [64, 536] width 54 height 31
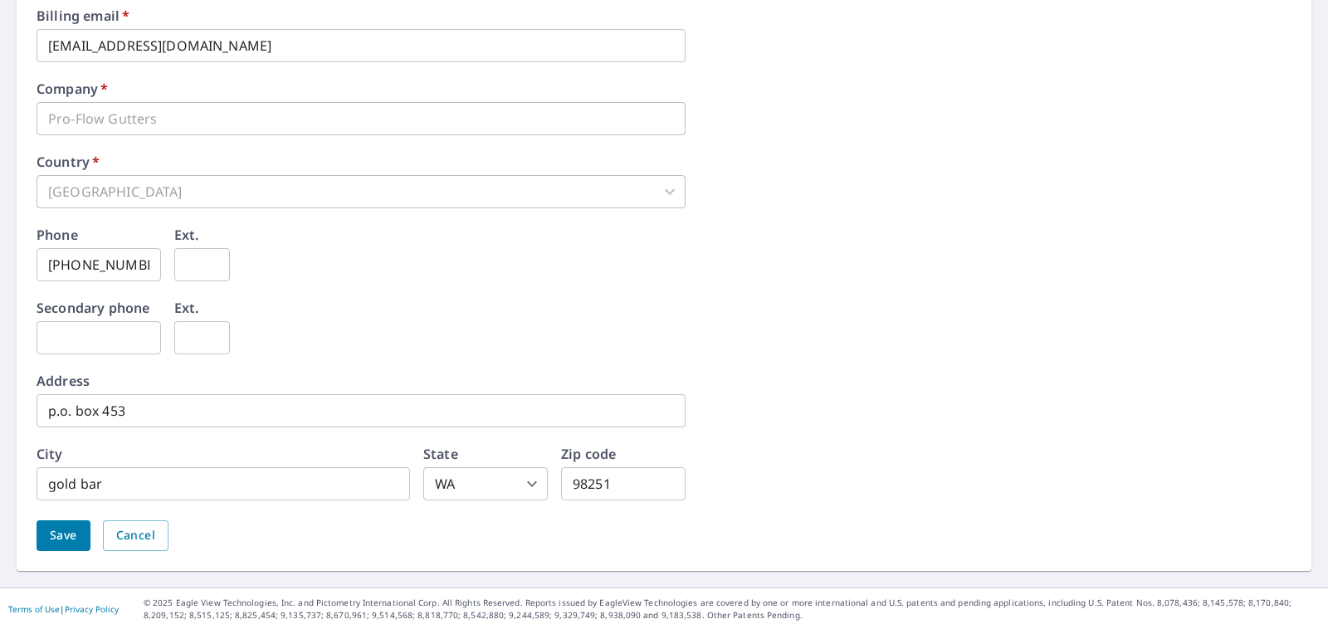
scroll to position [0, 0]
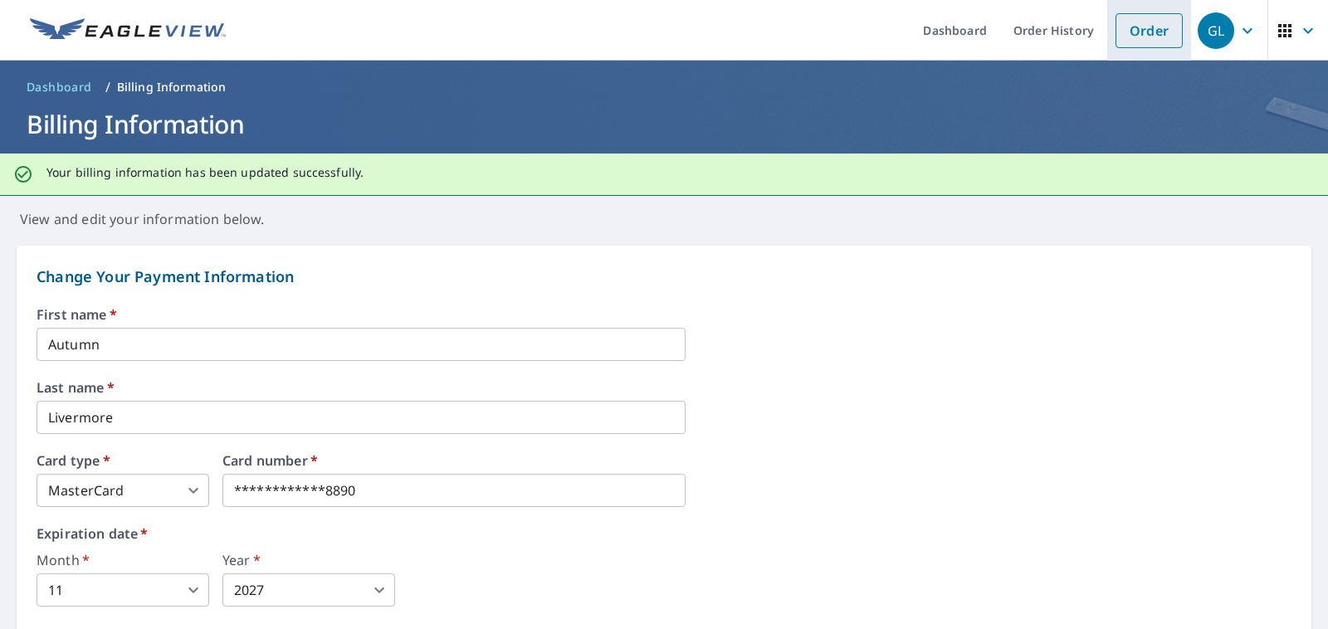
click at [1143, 27] on link "Order" at bounding box center [1148, 30] width 67 height 35
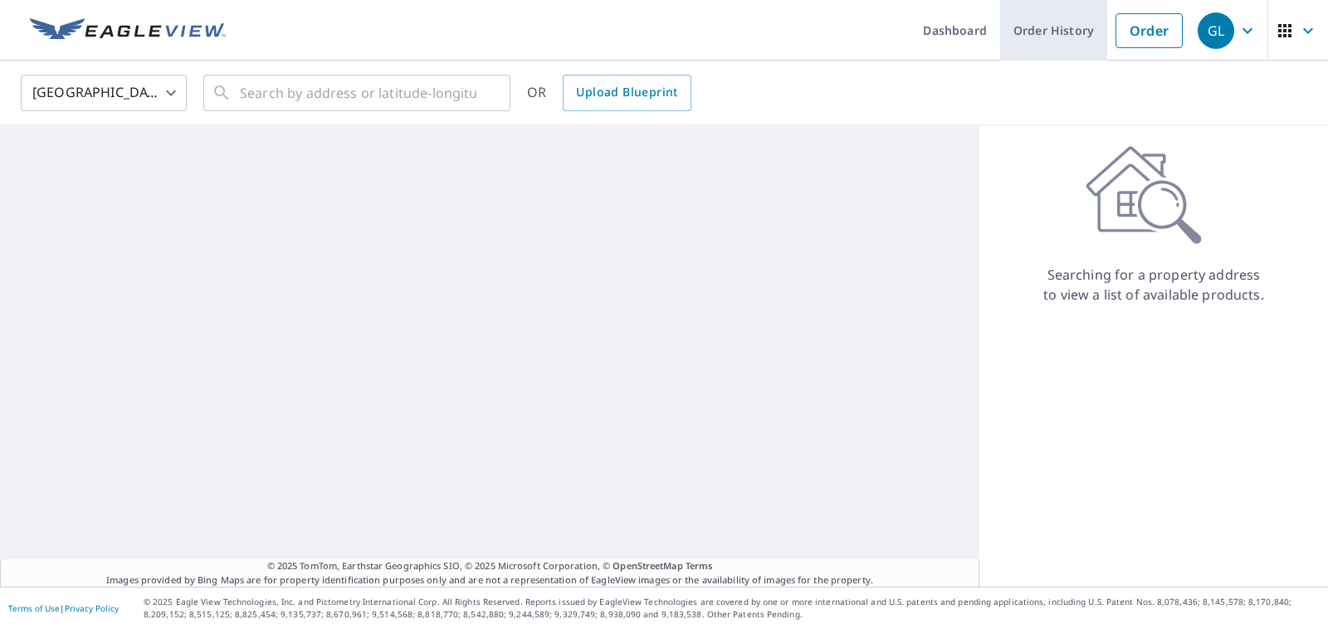
click at [1067, 19] on link "Order History" at bounding box center [1053, 30] width 107 height 61
